Goal: Navigation & Orientation: Find specific page/section

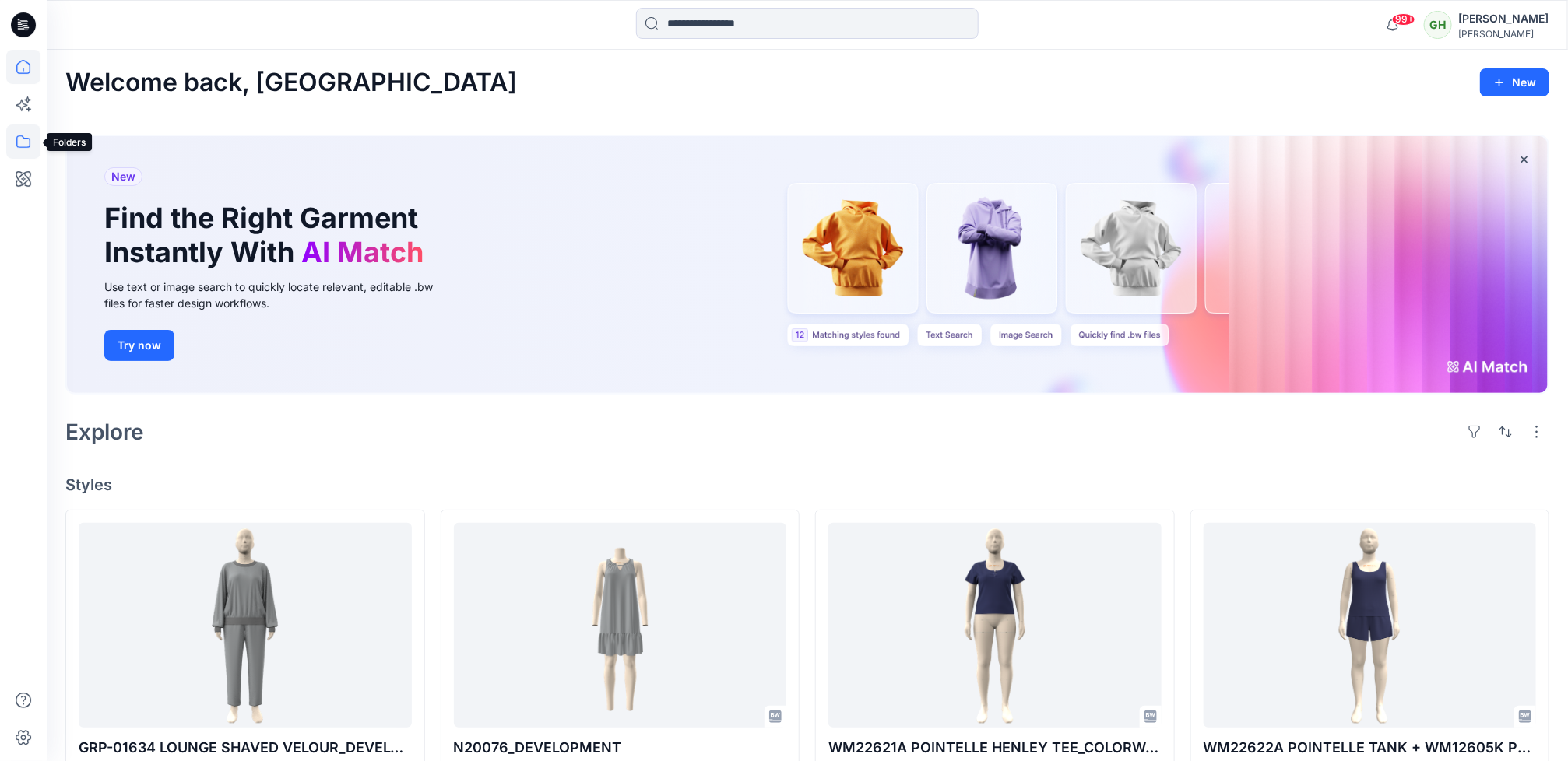
click at [29, 144] on icon at bounding box center [23, 141] width 34 height 34
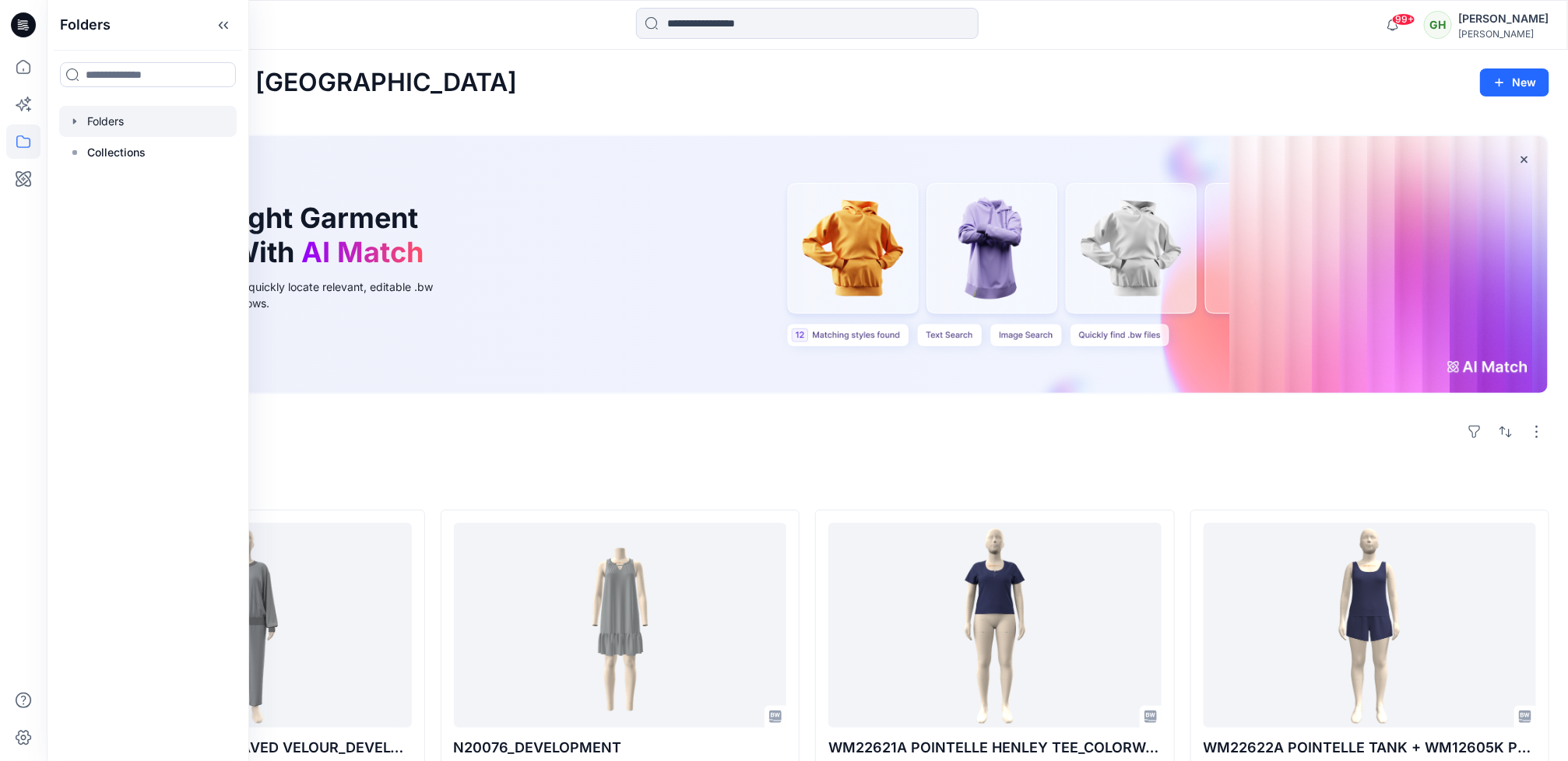
click at [124, 124] on div at bounding box center [148, 122] width 177 height 31
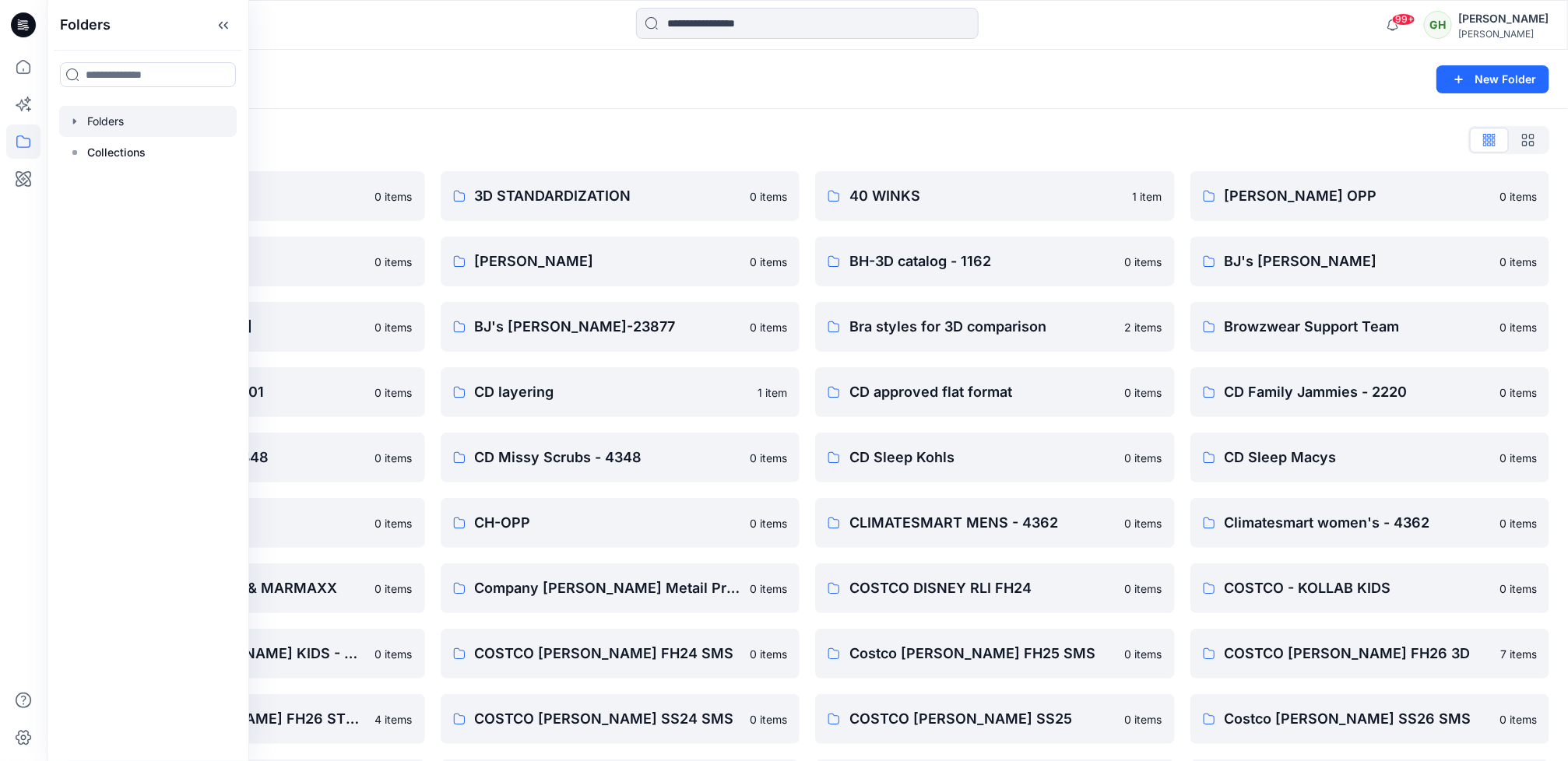
click at [500, 97] on div "Folders New Folder" at bounding box center [807, 79] width 1521 height 59
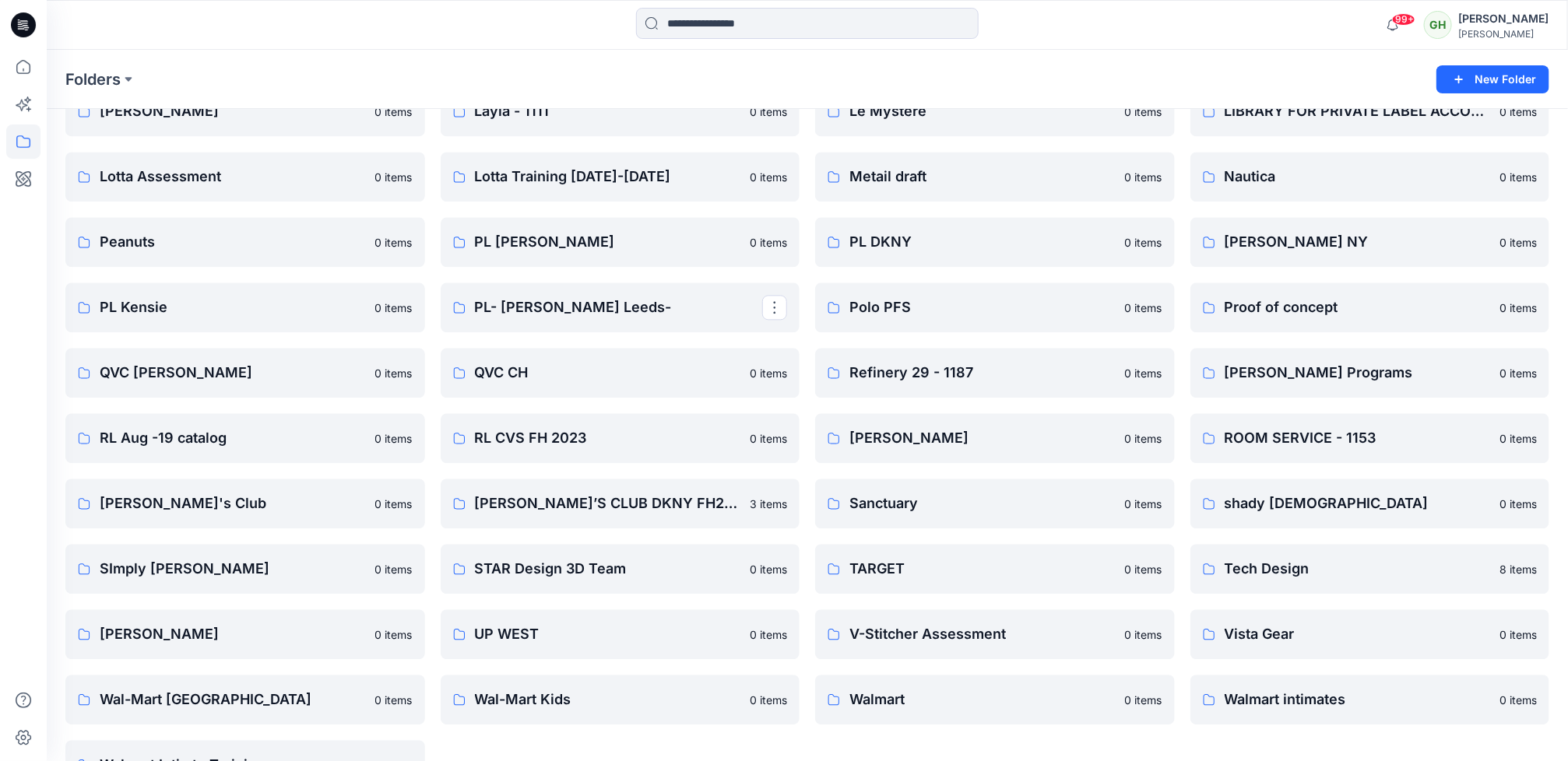
scroll to position [1832, 0]
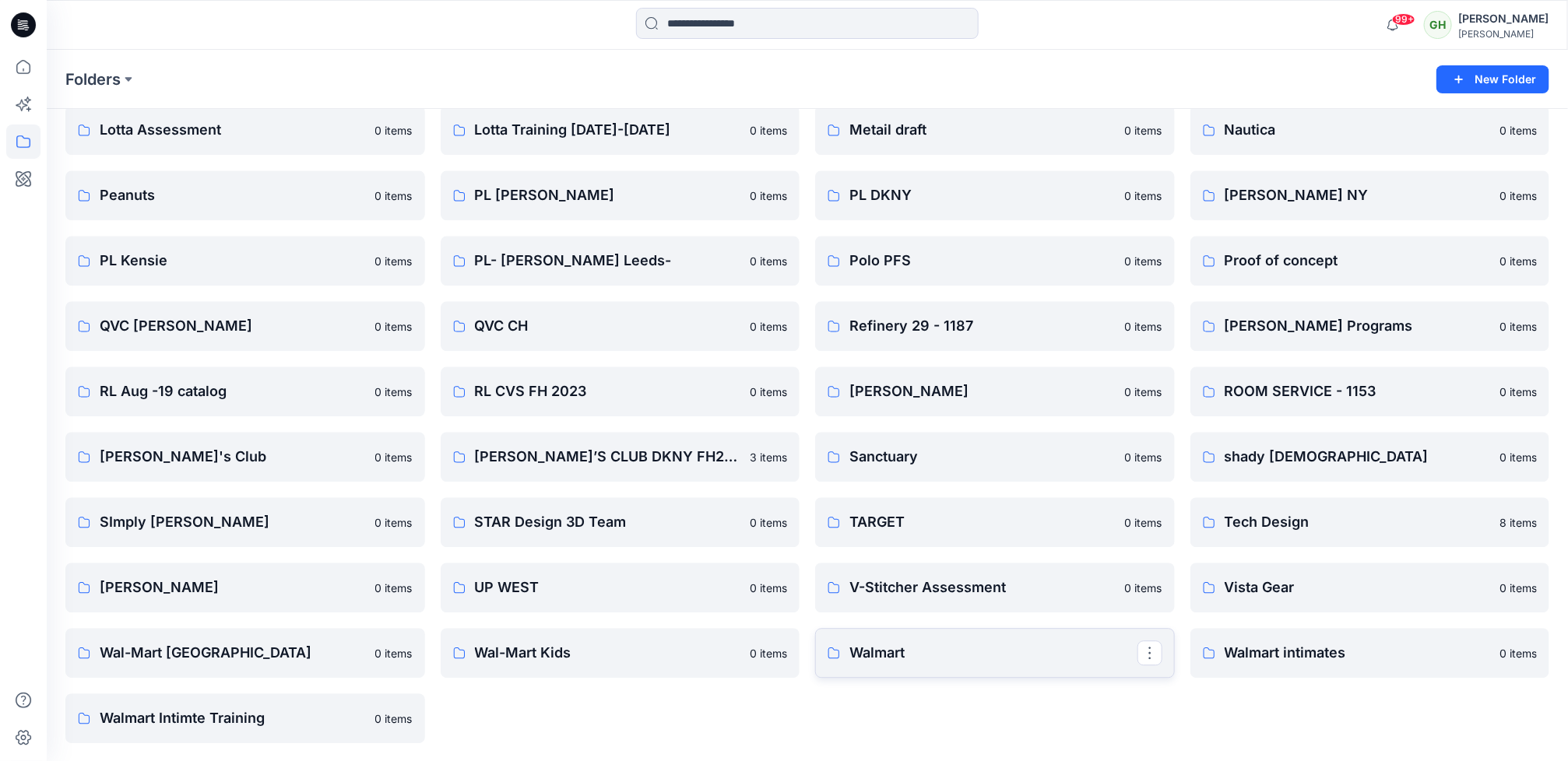
click at [978, 647] on p "Walmart" at bounding box center [992, 652] width 288 height 22
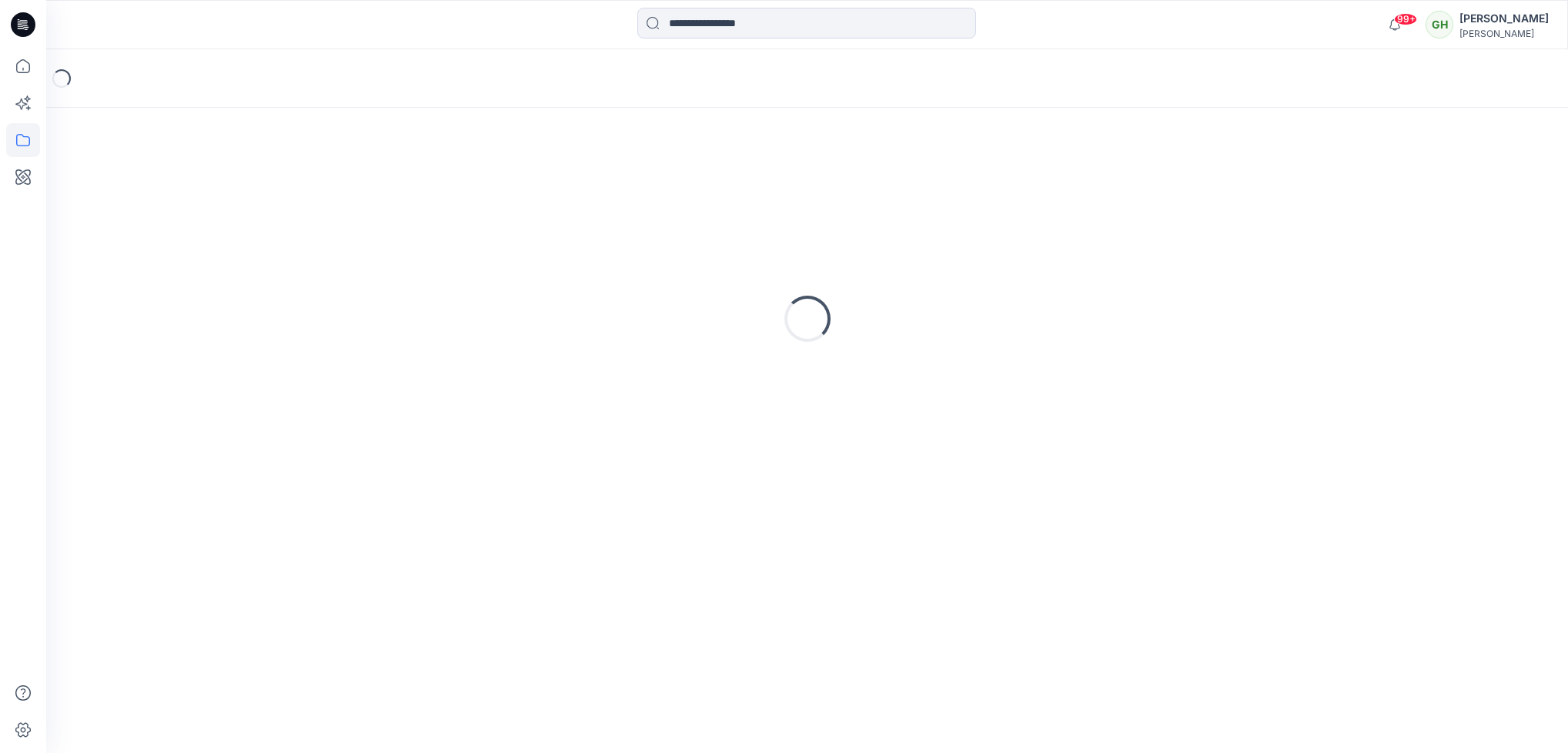
click at [968, 640] on div "Loading..." at bounding box center [807, 430] width 1522 height 645
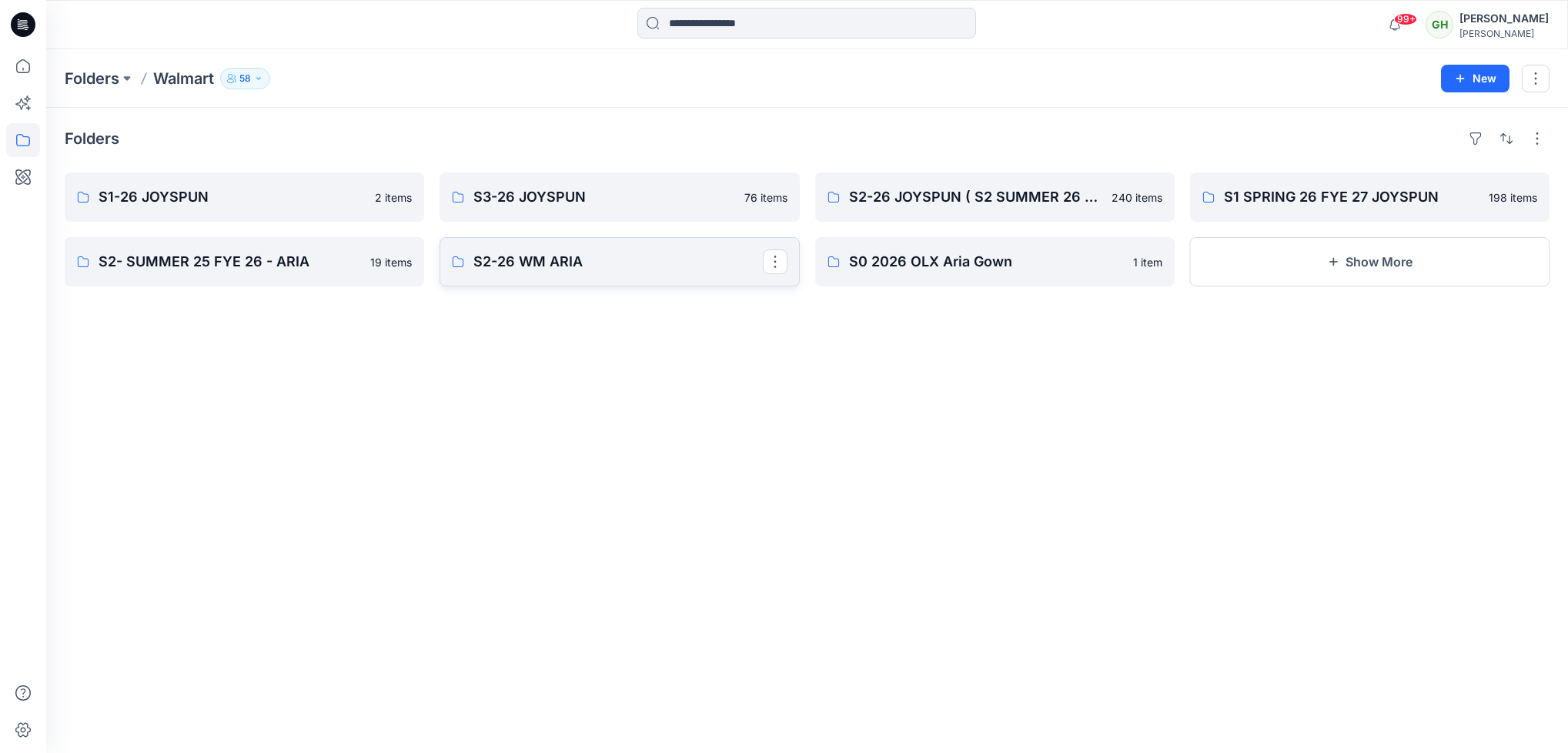
click at [594, 255] on p "S2-26 WM ARIA" at bounding box center [618, 262] width 289 height 22
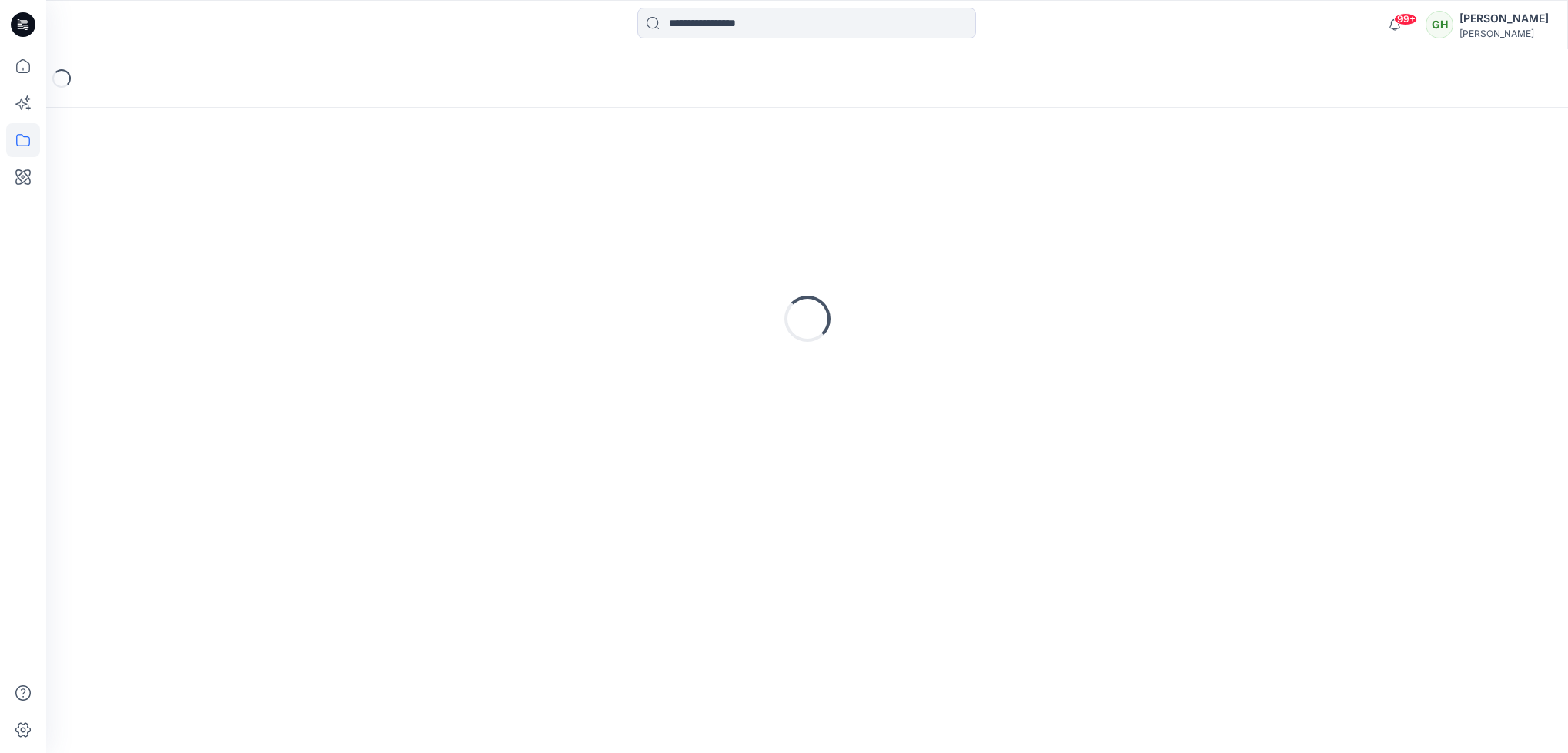
click at [594, 255] on div "Loading..." at bounding box center [807, 319] width 1485 height 386
